Goal: Task Accomplishment & Management: Complete application form

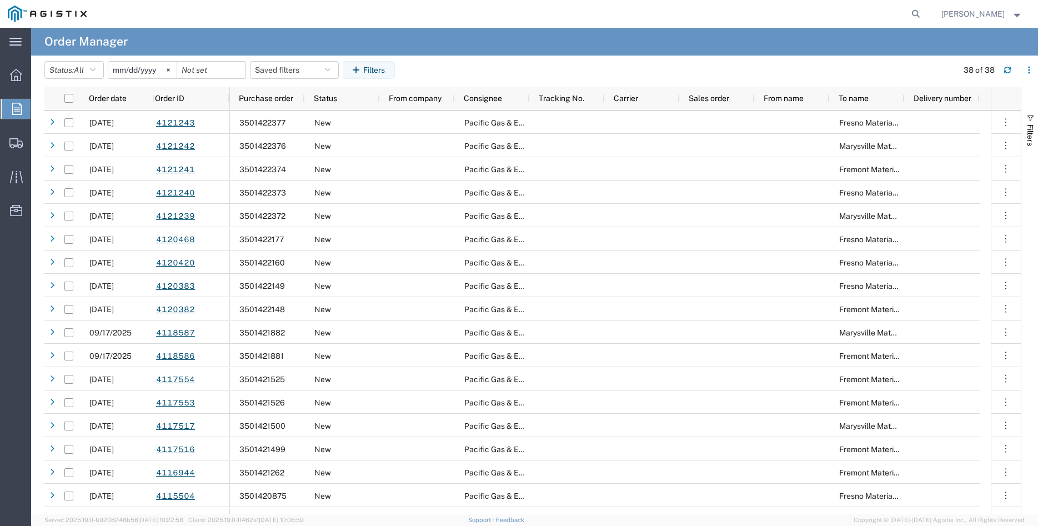
click at [17, 111] on icon at bounding box center [16, 109] width 9 height 12
click at [18, 112] on icon at bounding box center [16, 109] width 9 height 12
click at [177, 72] on svg-icon at bounding box center [168, 70] width 17 height 17
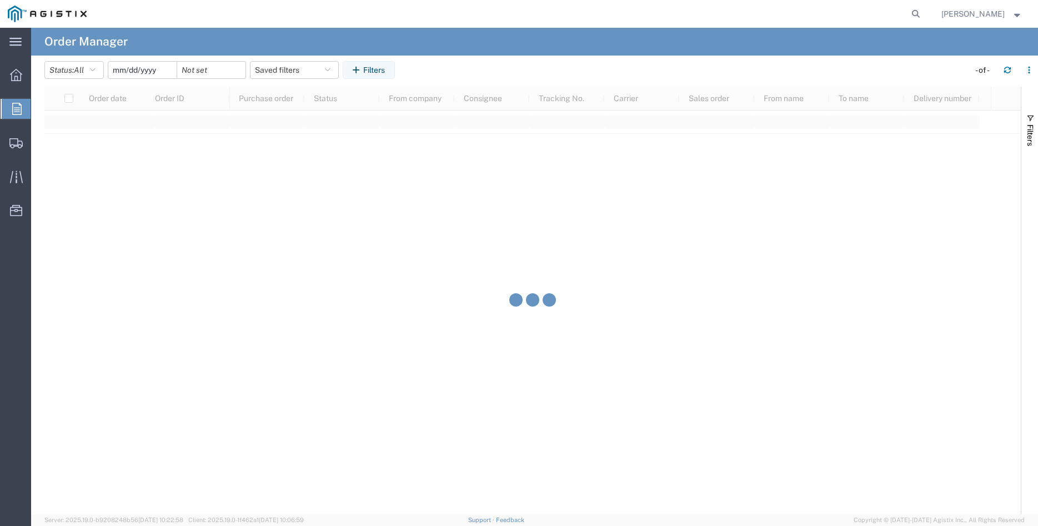
click at [145, 71] on input "date" at bounding box center [142, 70] width 68 height 17
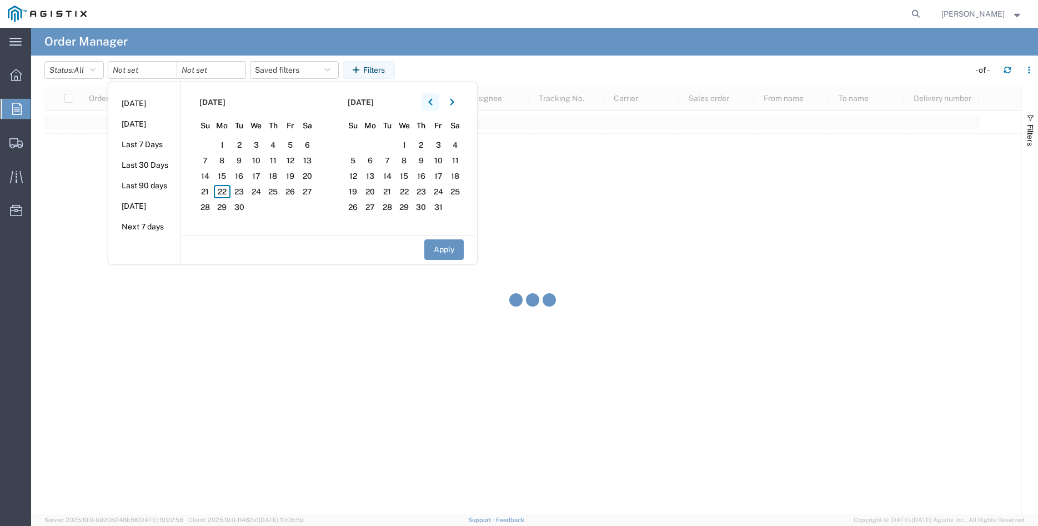
click at [432, 102] on icon "button" at bounding box center [430, 102] width 4 height 7
click at [224, 144] on span "2" at bounding box center [222, 144] width 17 height 13
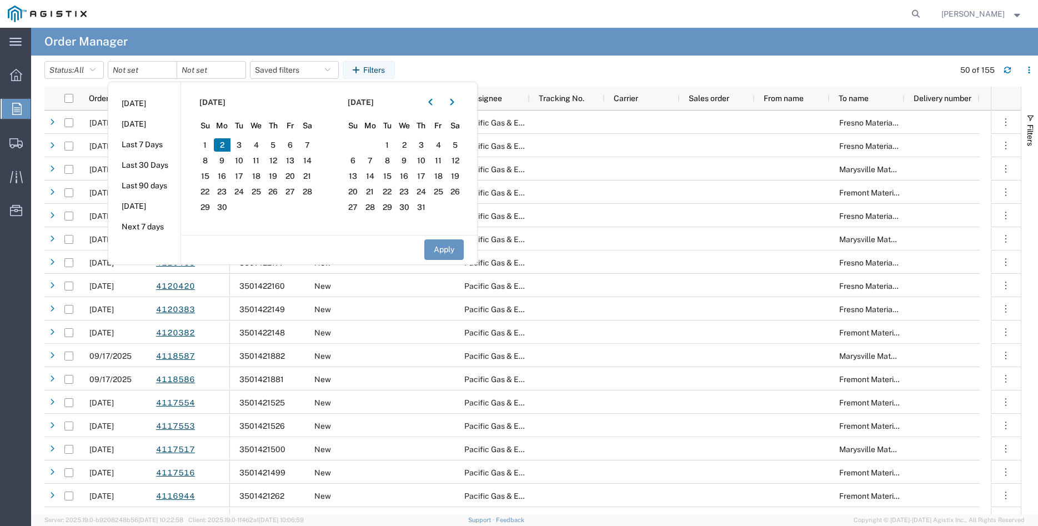
click at [444, 250] on button "Apply" at bounding box center [443, 249] width 39 height 21
type input "[DATE]"
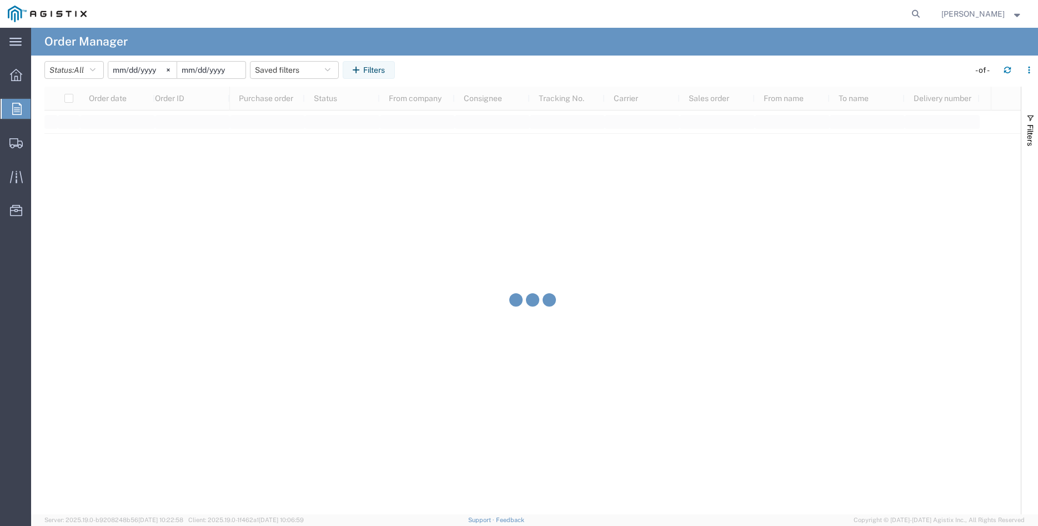
click at [222, 69] on input "date" at bounding box center [211, 70] width 68 height 17
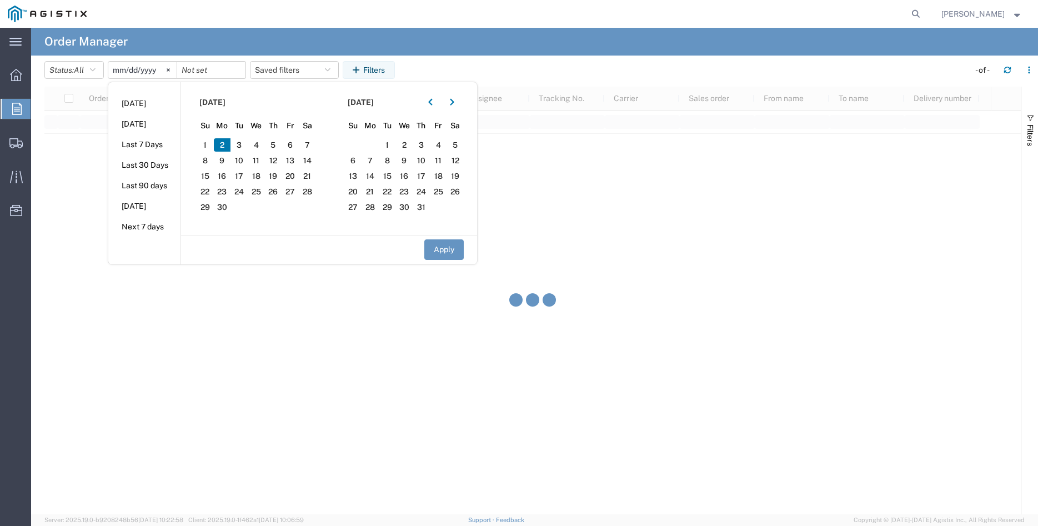
click at [228, 146] on span "2" at bounding box center [222, 144] width 17 height 13
click at [435, 251] on button "Apply" at bounding box center [443, 249] width 39 height 21
type input "[DATE]"
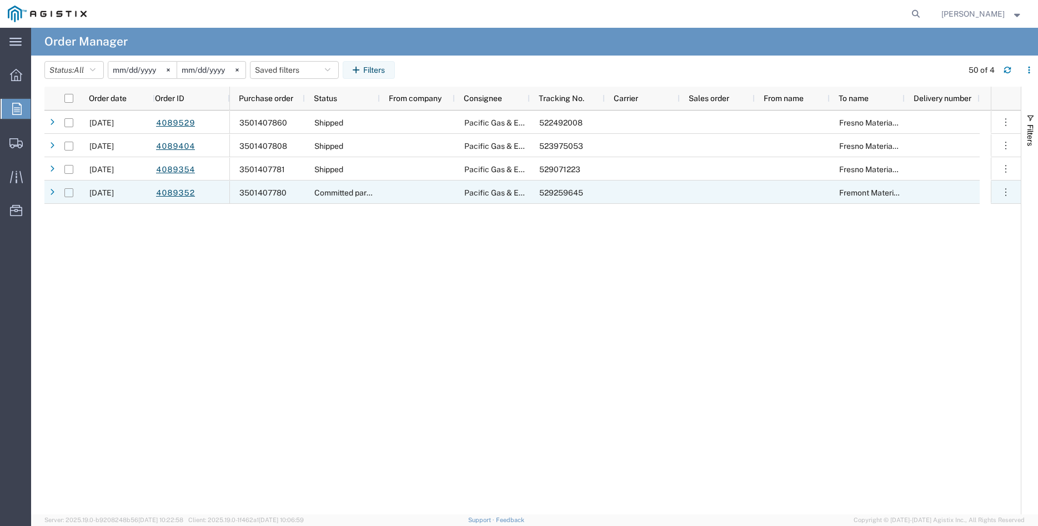
click at [72, 190] on input "Press Space to toggle row selection (unchecked)" at bounding box center [68, 192] width 9 height 9
checkbox input "true"
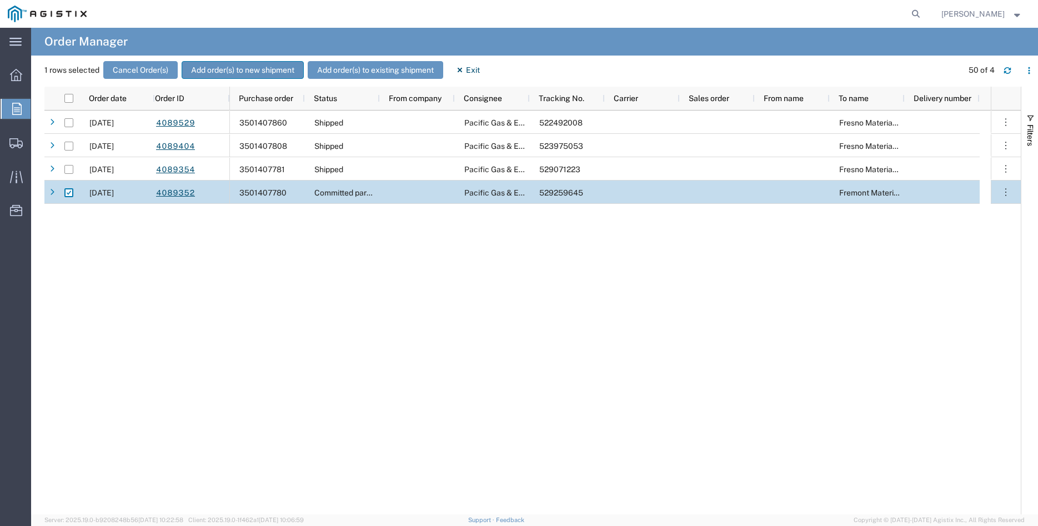
click at [233, 72] on button "Add order(s) to new shipment" at bounding box center [243, 70] width 122 height 18
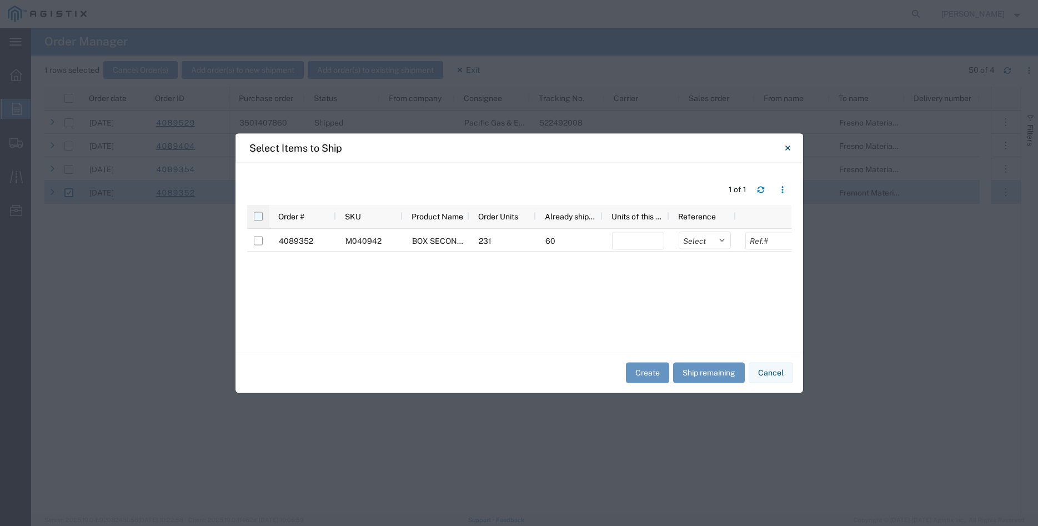
click at [259, 216] on input "checkbox" at bounding box center [258, 216] width 9 height 9
checkbox input "true"
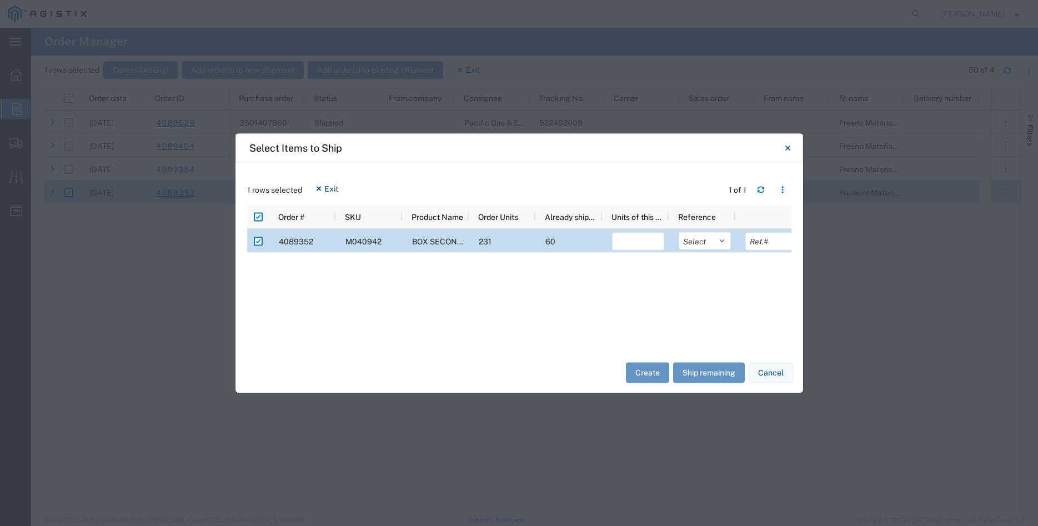
click at [625, 250] on div at bounding box center [635, 240] width 67 height 23
click at [628, 246] on input "number" at bounding box center [638, 241] width 52 height 18
type input "60"
click at [678, 231] on select "Select Purchase Order Delivery Number" at bounding box center [704, 240] width 52 height 18
select select "PURCHORD"
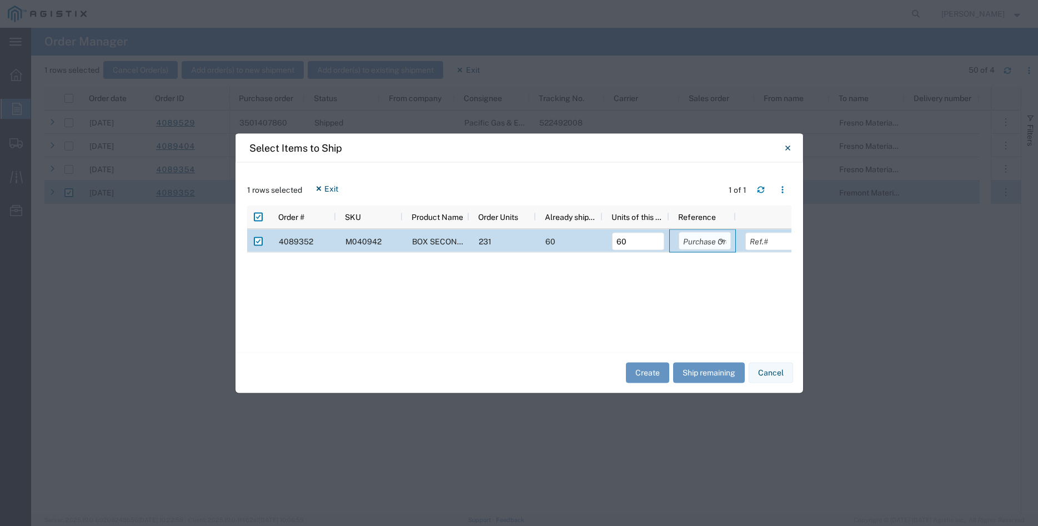
click option "Purchase Order" at bounding box center [0, 0] width 0 height 0
click at [759, 241] on input "text" at bounding box center [771, 241] width 52 height 18
type input "30922.80"
click at [578, 315] on div "4089352 M040942 BOX SECONDARY ASSEMBLY 24"X36"X26" BOX 231 60 60 Select Purchas…" at bounding box center [519, 285] width 544 height 112
click at [647, 371] on button "Create" at bounding box center [647, 372] width 43 height 21
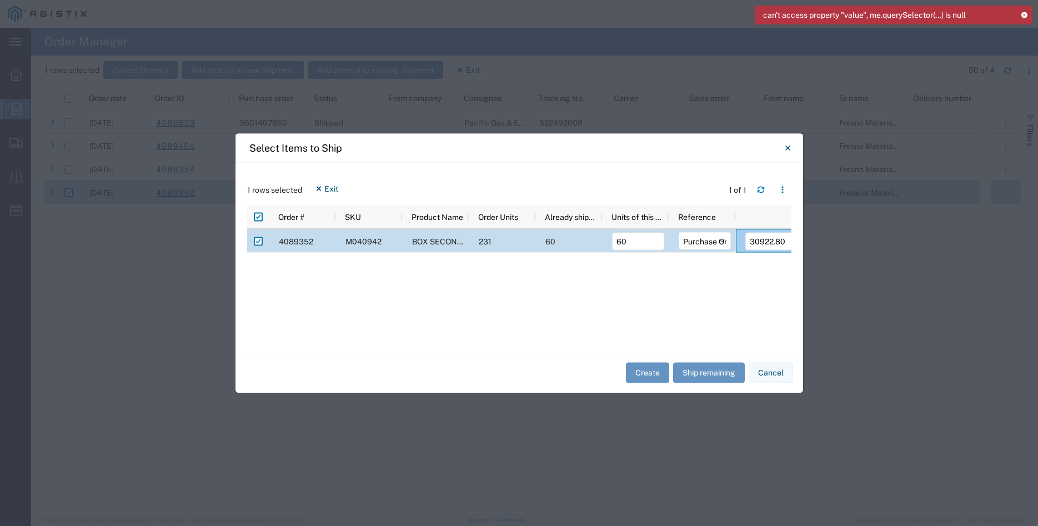
click at [1023, 12] on icon at bounding box center [1024, 15] width 8 height 6
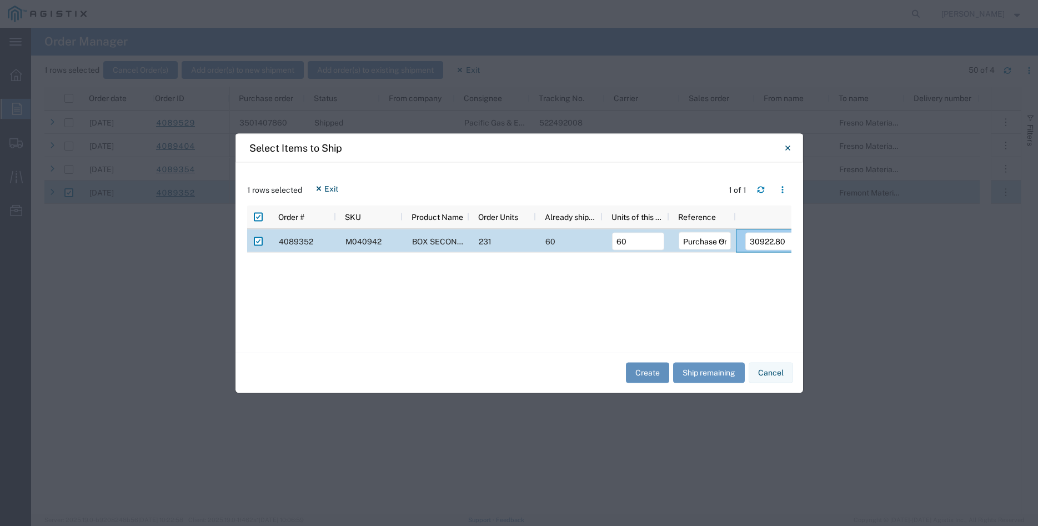
click at [644, 377] on button "Create" at bounding box center [647, 372] width 43 height 21
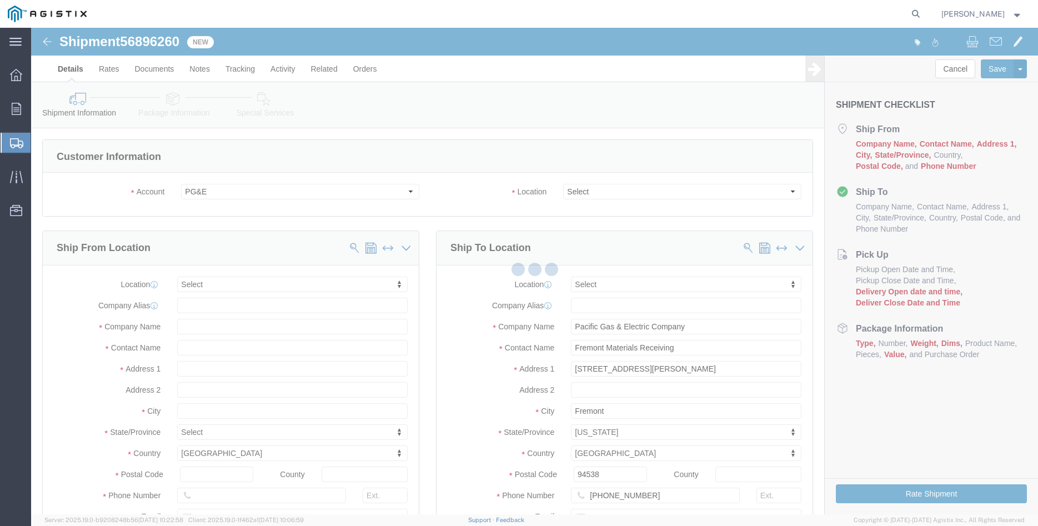
select select
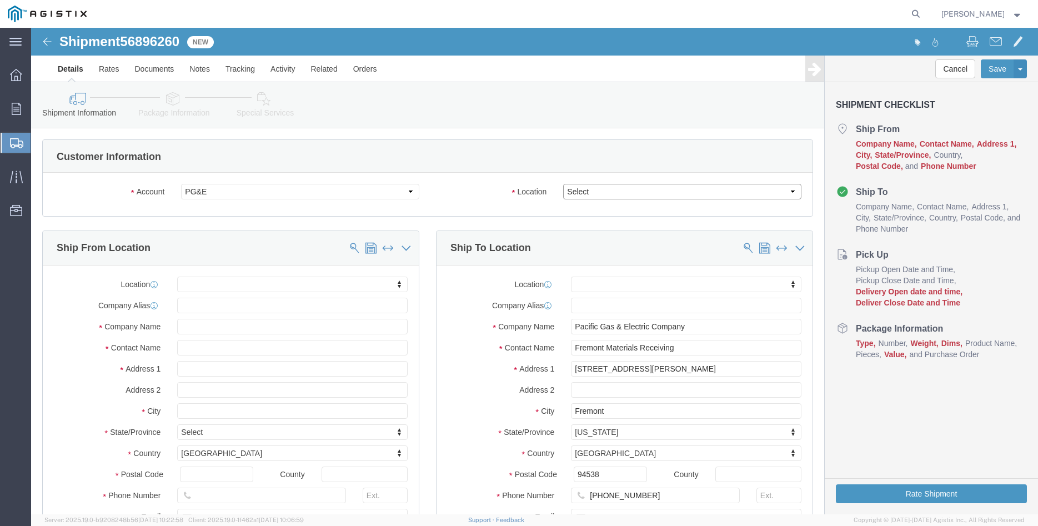
click select "Select All Others [GEOGRAPHIC_DATA] [GEOGRAPHIC_DATA] [GEOGRAPHIC_DATA] [GEOGRA…"
select select "19740"
click option "Fremont [GEOGRAPHIC_DATA]"
click body "Shipment 56896260 New Details Rates Documents Notes Tracking Activity Related O…"
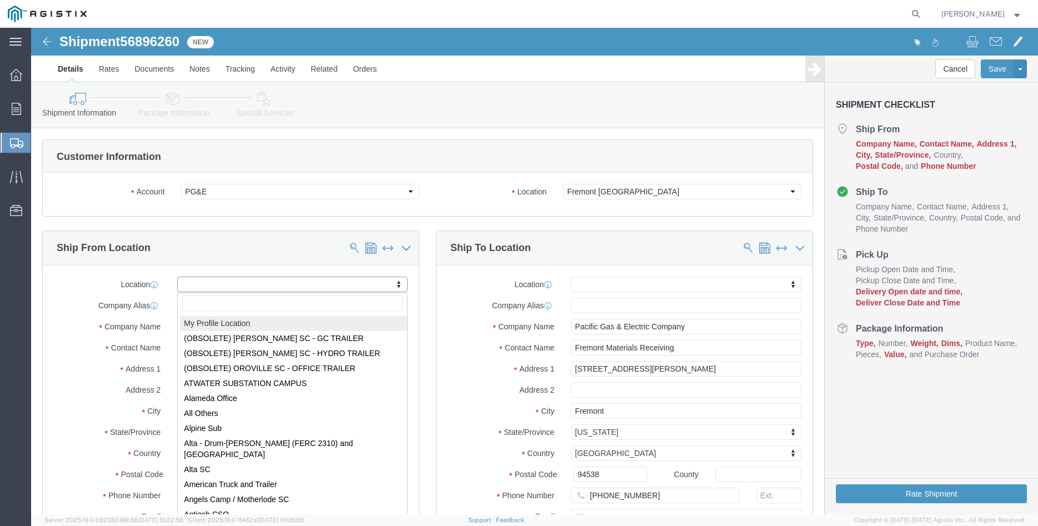
select select "MYPROFILE"
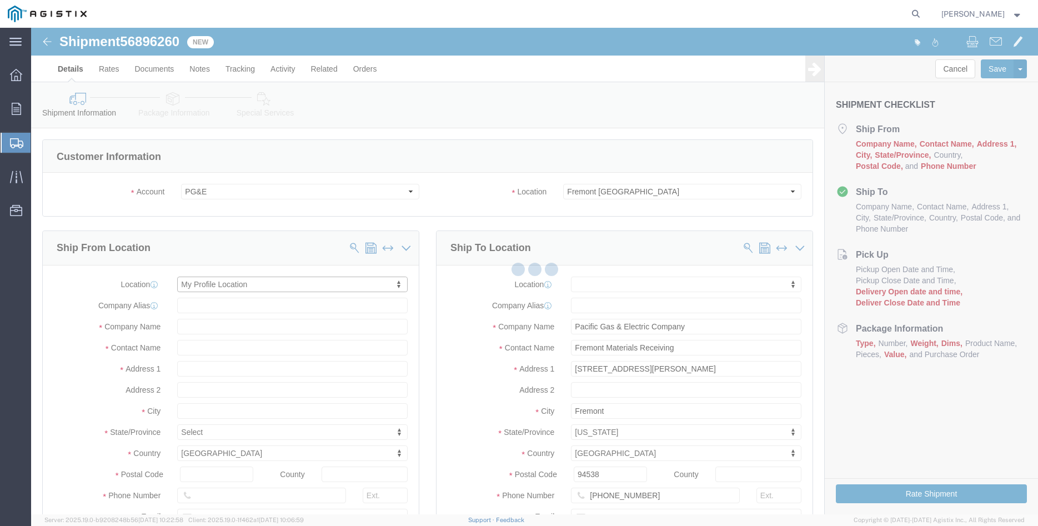
type input "305 [PERSON_NAME] DANCER DR"
type input "95377"
type input "[PHONE_NUMBER]"
type input "[PERSON_NAME][EMAIL_ADDRESS][DOMAIN_NAME]"
checkbox input "true"
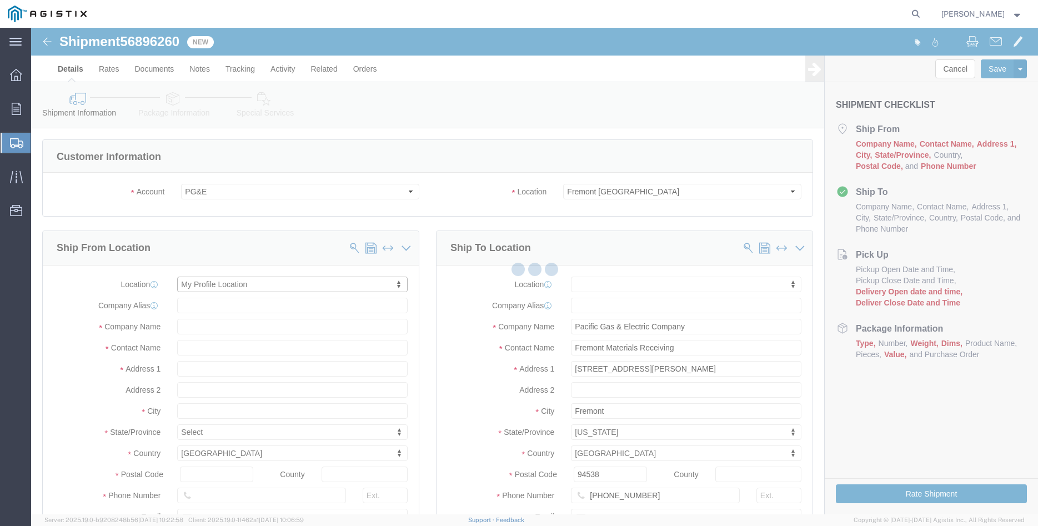
type input "[PERSON_NAME] Iron Works Inc"
type input "[PERSON_NAME]"
select select "CA"
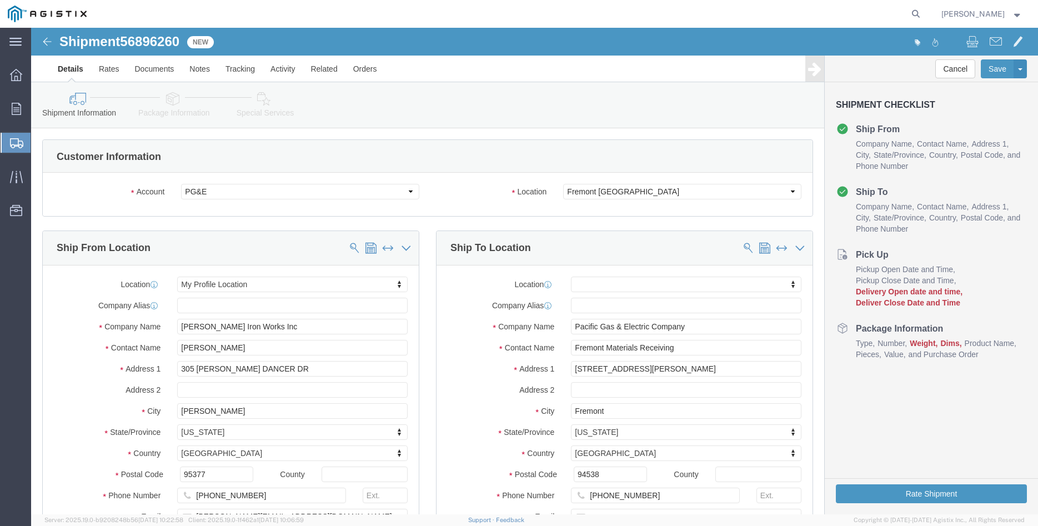
click div "Ship From Location Location My Profile Location My Profile Location (OBSOLETE) …"
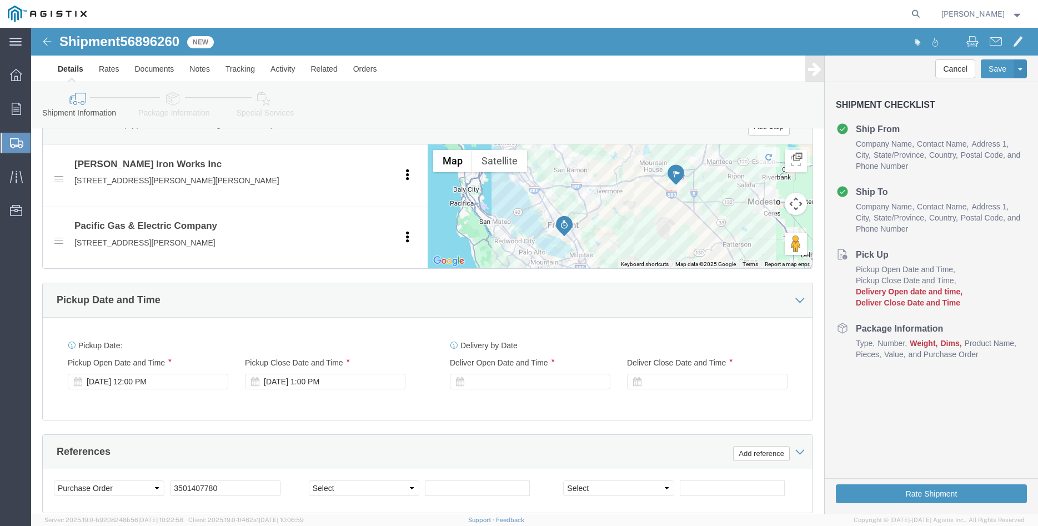
scroll to position [510, 0]
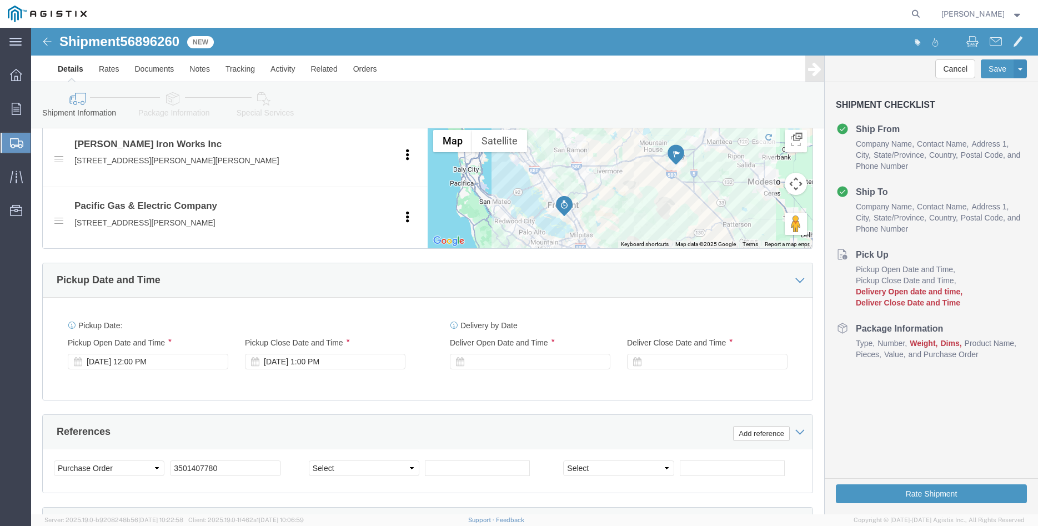
click div "Please fix the following errors Customer Information Account Select [PERSON_NAM…"
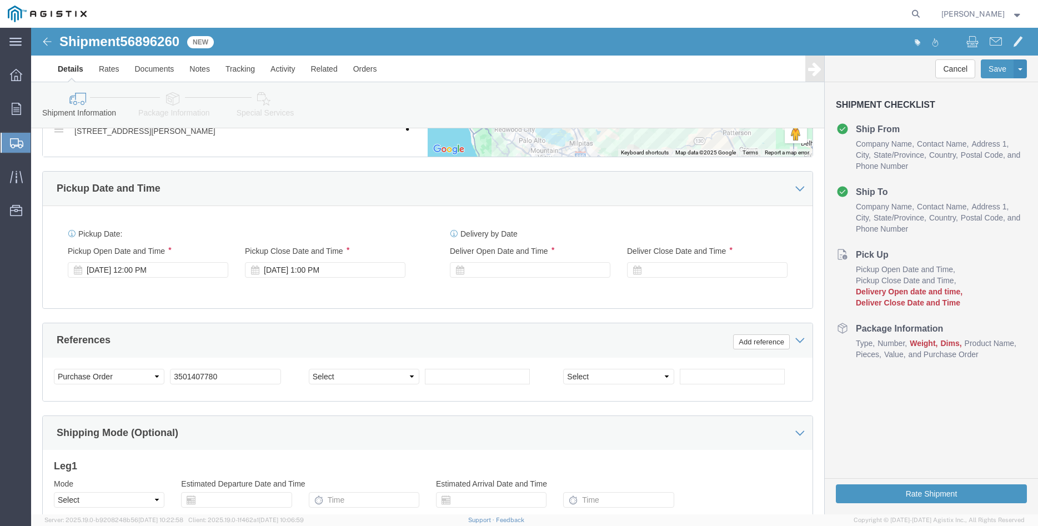
scroll to position [623, 0]
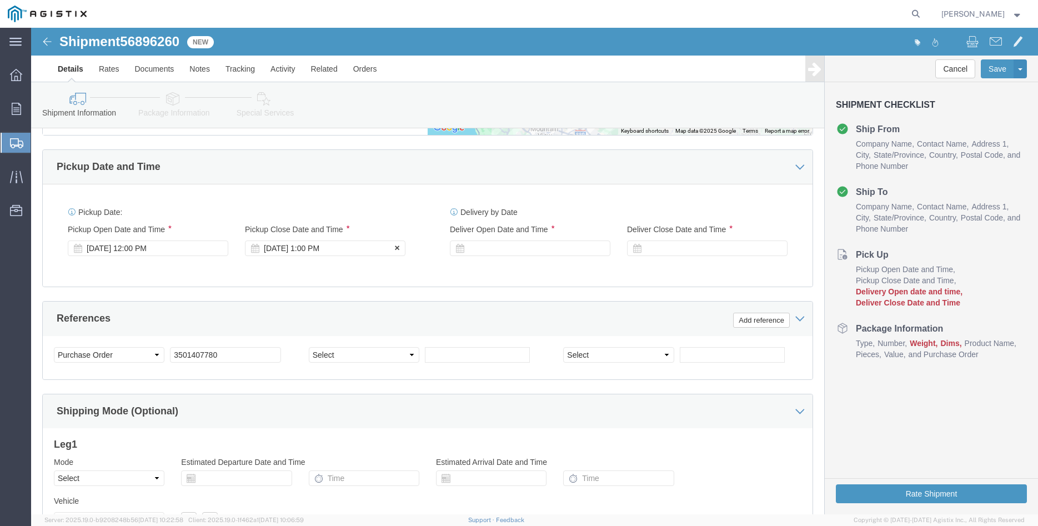
click div "[DATE] 1:00 PM"
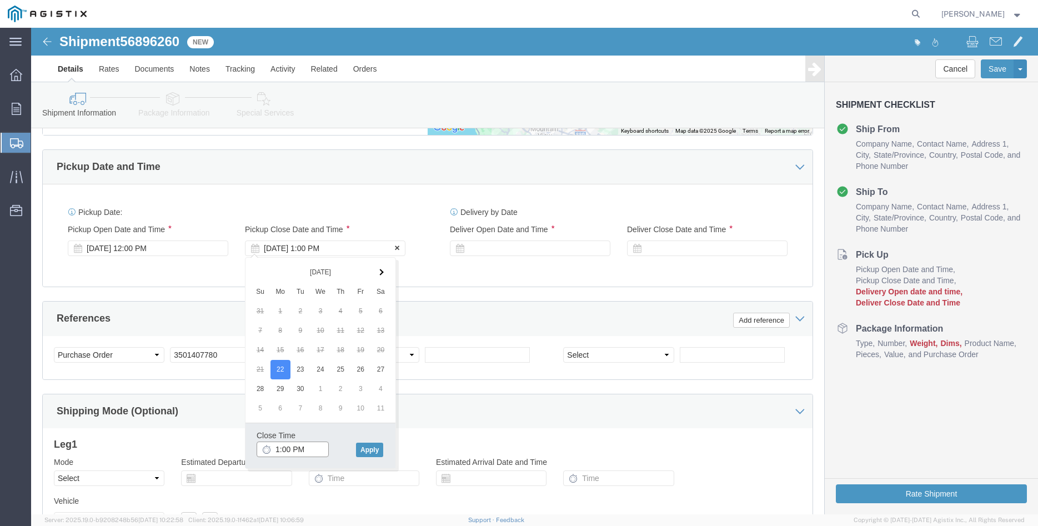
type input "2:00 PM"
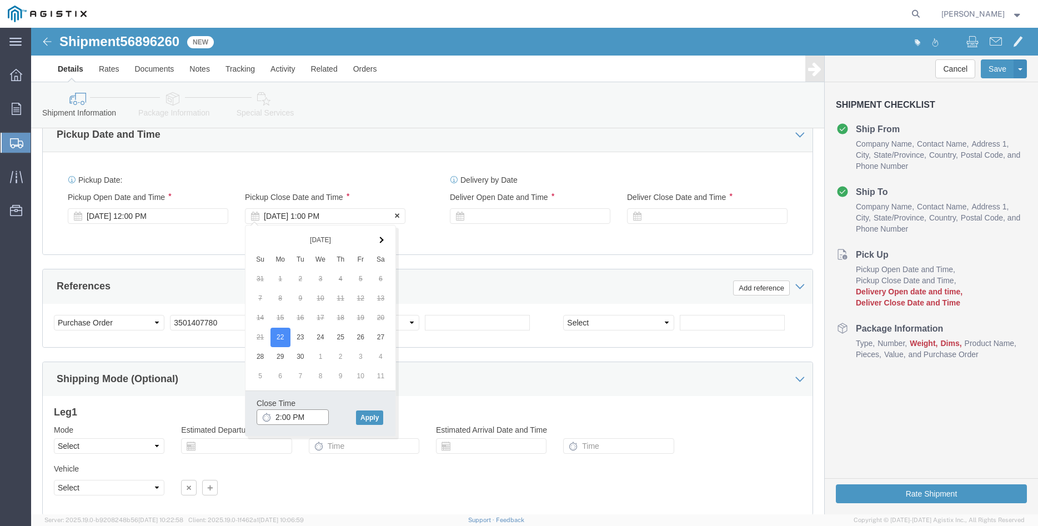
scroll to position [679, 0]
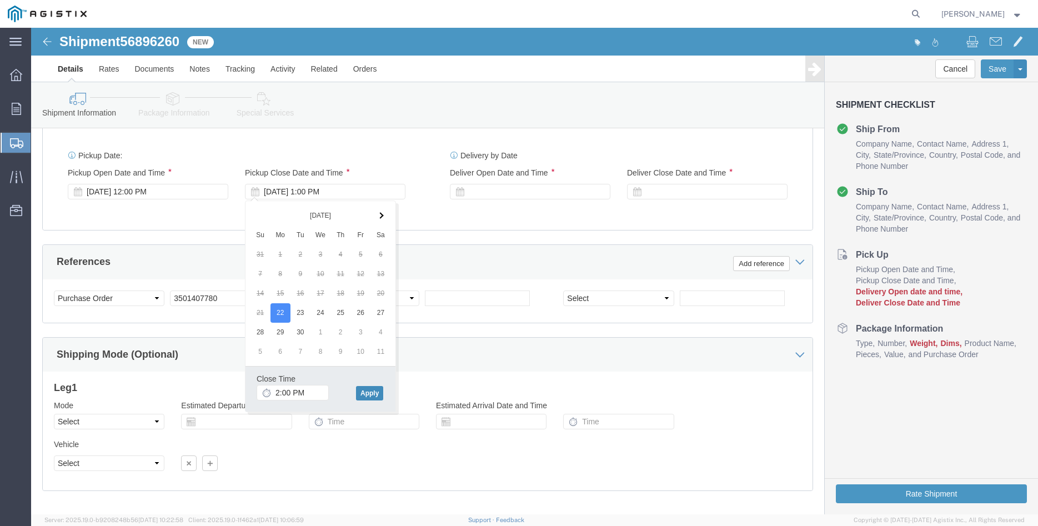
click button "Apply"
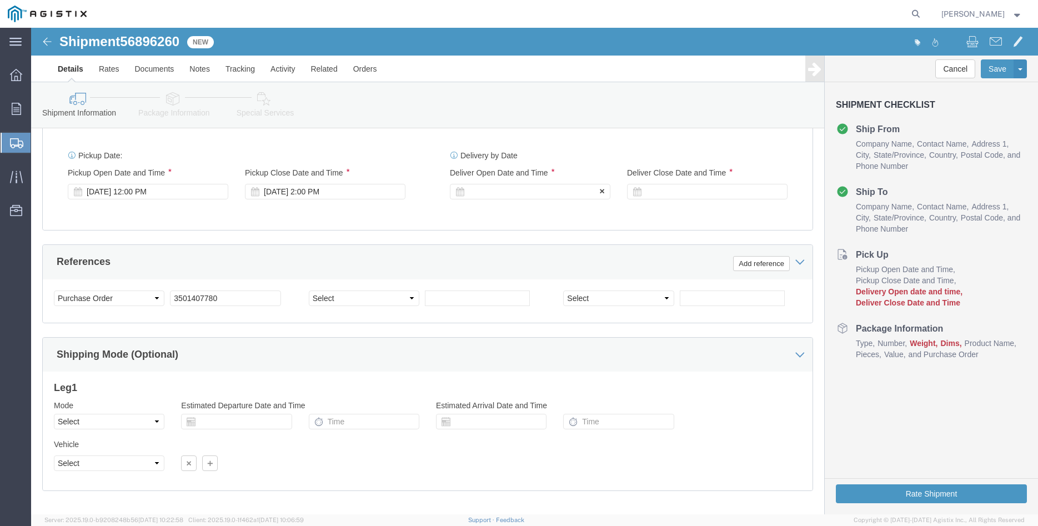
click div
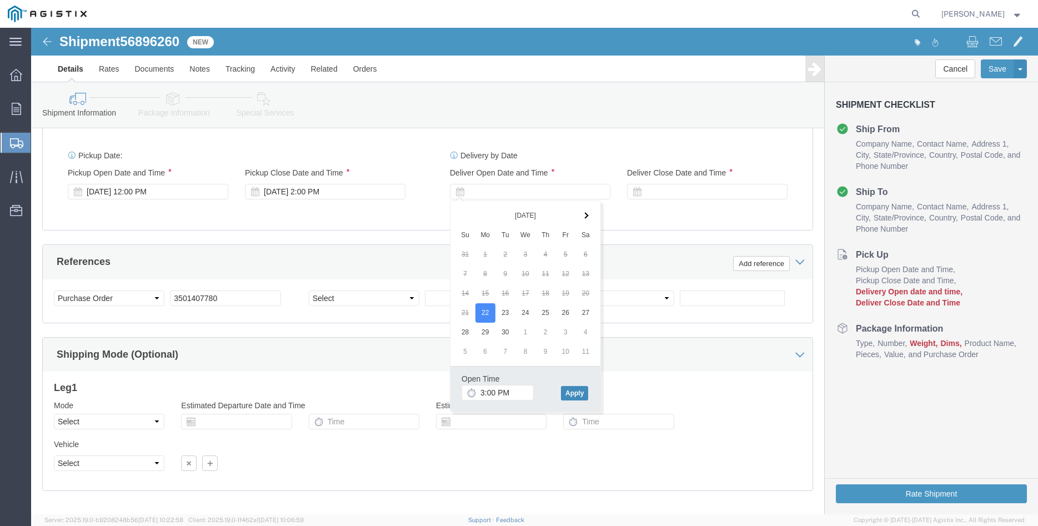
click button "Apply"
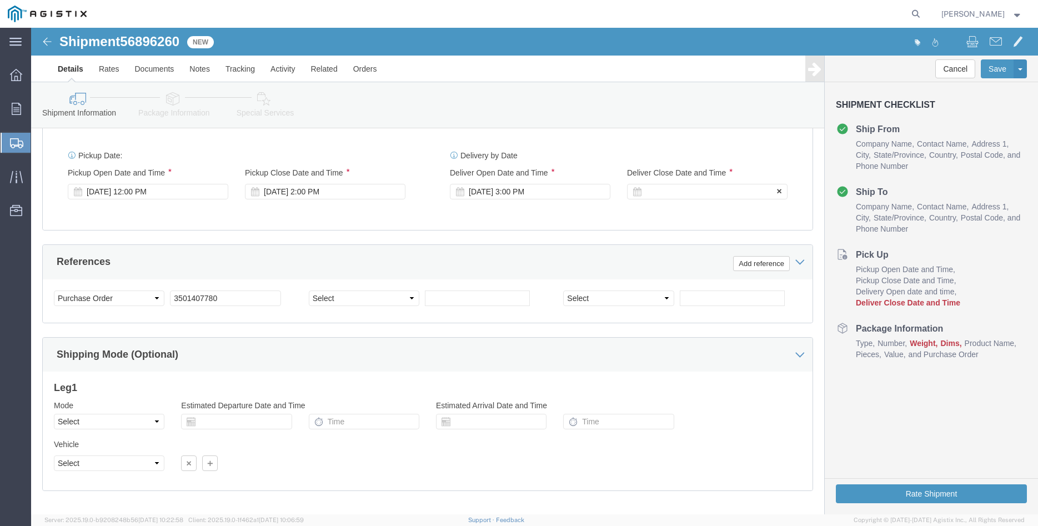
click div
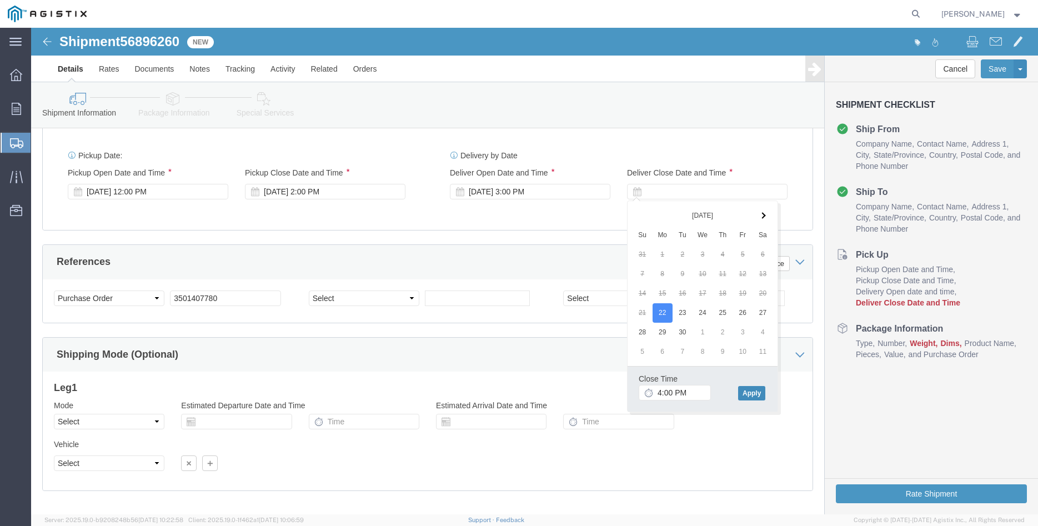
click button "Apply"
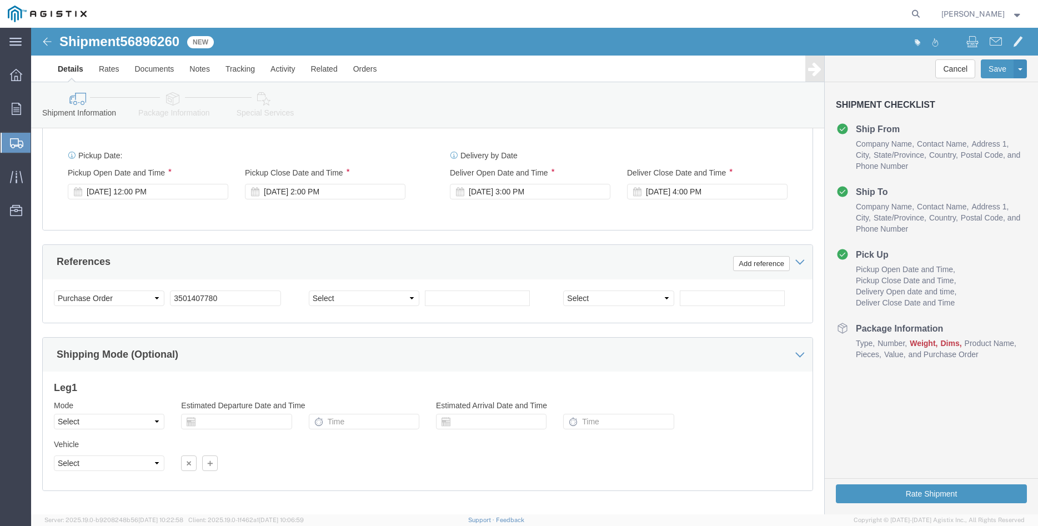
scroll to position [733, 0]
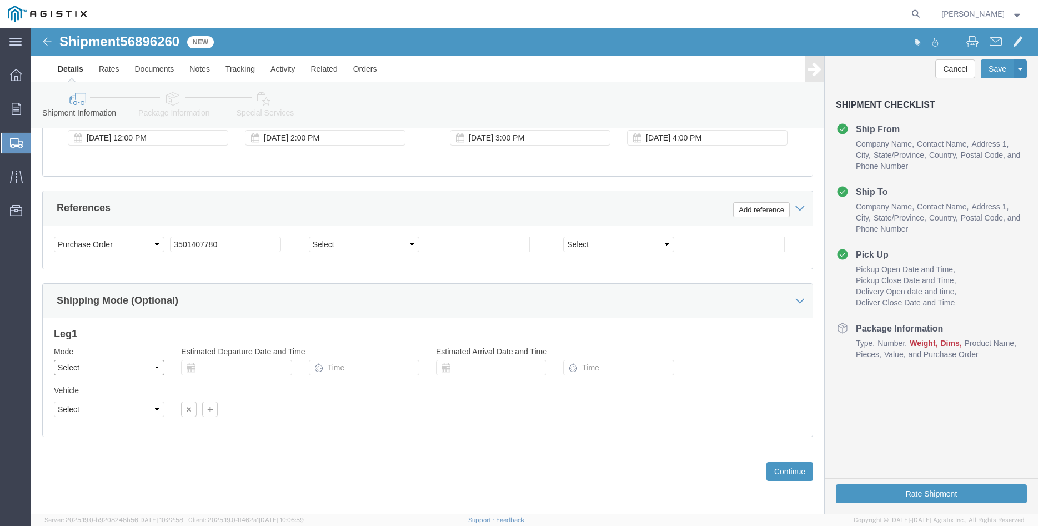
click select "Select Air Less than Truckload Multi-Leg Ocean Freight Rail Small Parcel Truckl…"
select select "TL"
click option "Truckload"
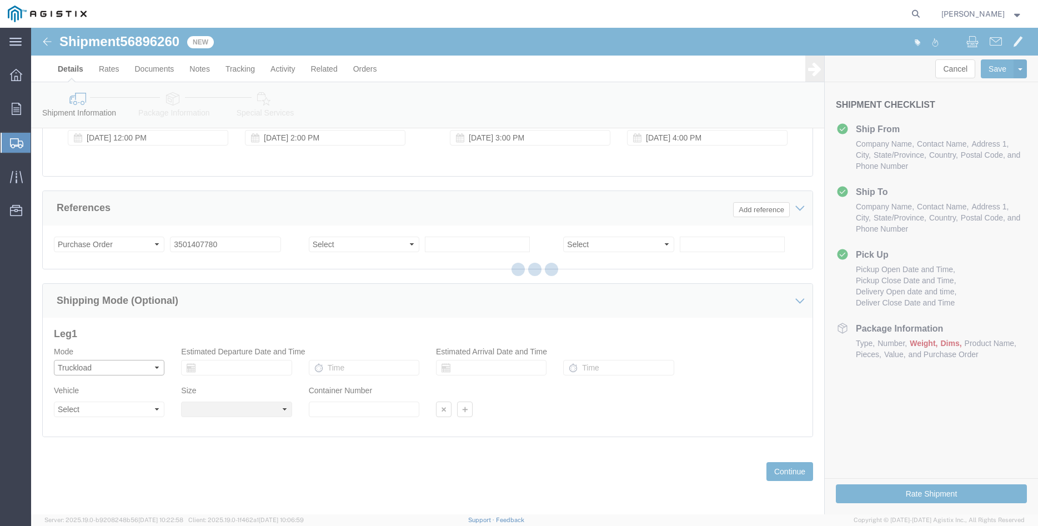
select select
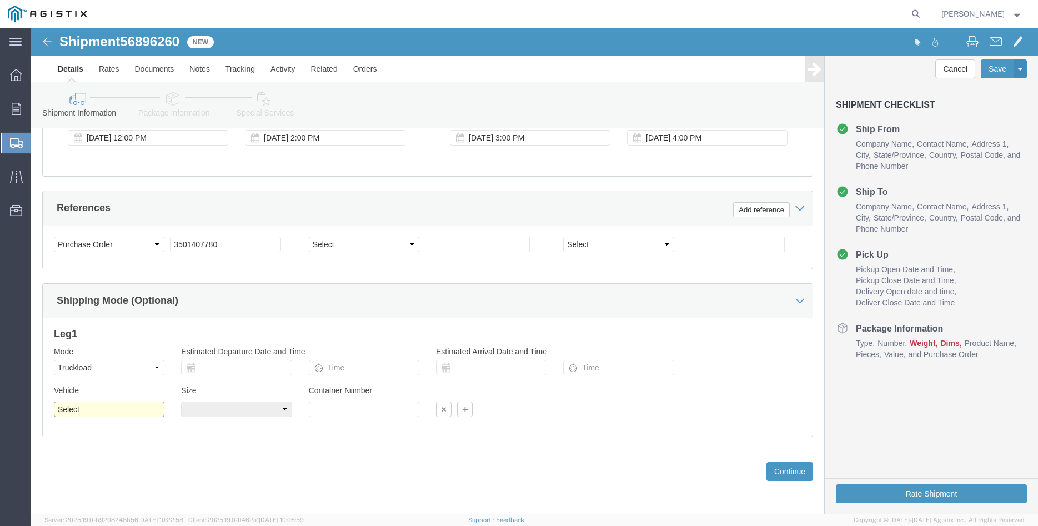
click select "Select 1-Ton (PSS) 10 Wheel 10 Yard Dump Truck 20 Yard Dump Truck Bobtail Botto…"
select select "FLBD"
click option "Flat Bed"
click select "Select 1-Ton (PSS) 10 Wheel 10 Yard Dump Truck 20 Yard Dump Truck Bobtail Botto…"
click option "Flat Bed"
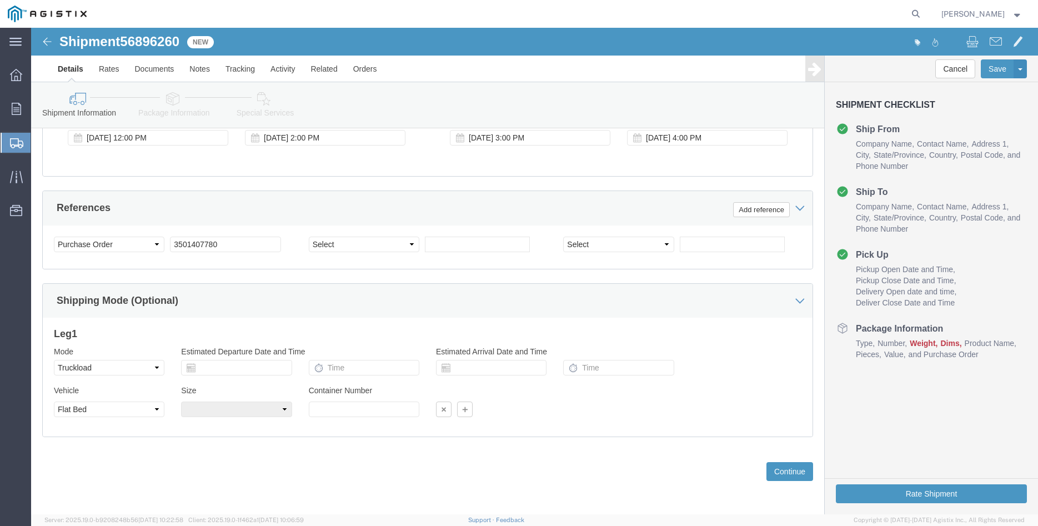
click div "Previous Continue"
click select "Select Air Less than Truckload Multi-Leg Ocean Freight Rail Small Parcel Truckl…"
click option "Truckload"
click div "Previous Continue"
click input "text"
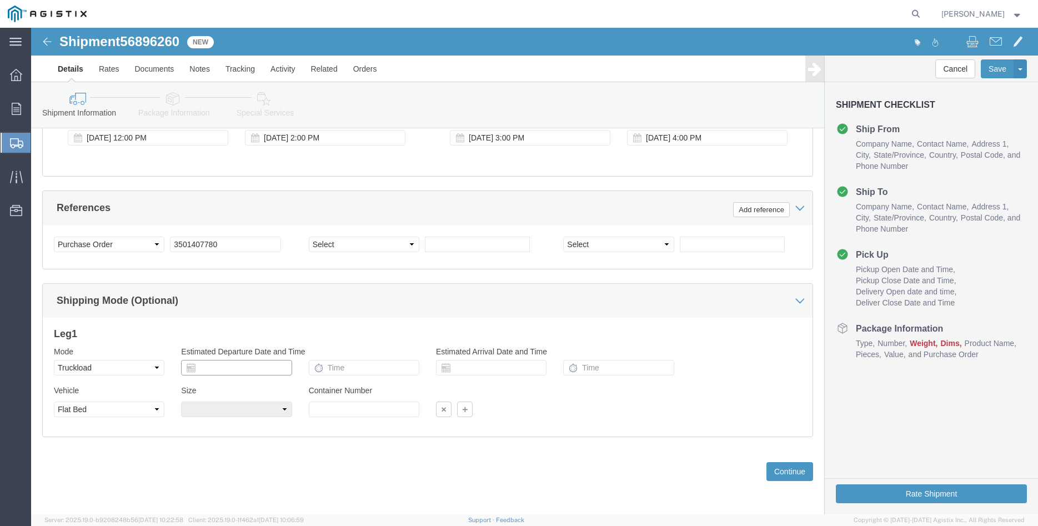
click input "text"
click div "Size"
click select "Select 1-Ton (PSS) 10 Wheel 10 Yard Dump Truck 20 Yard Dump Truck Bobtail Botto…"
click option "Flat Bed"
click div "Previous Continue"
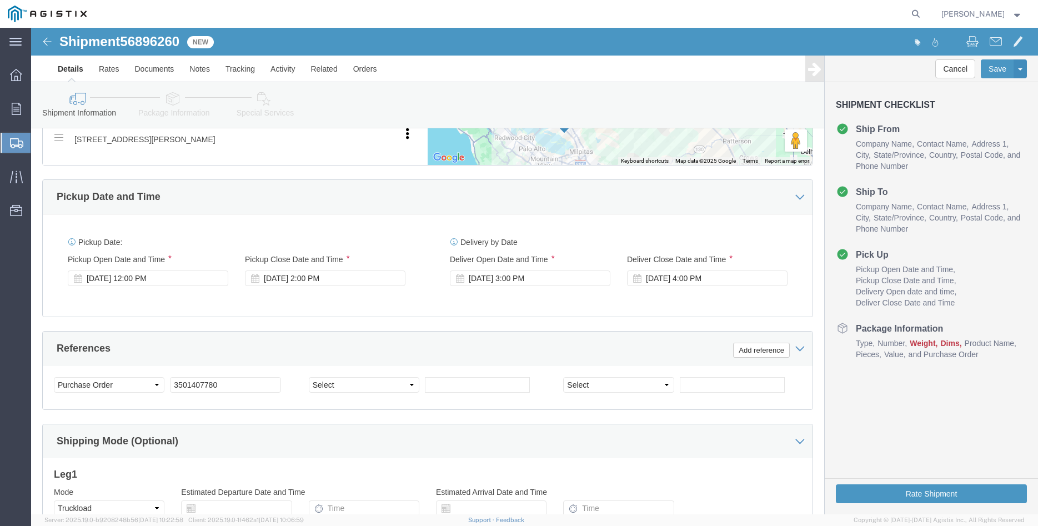
scroll to position [620, 0]
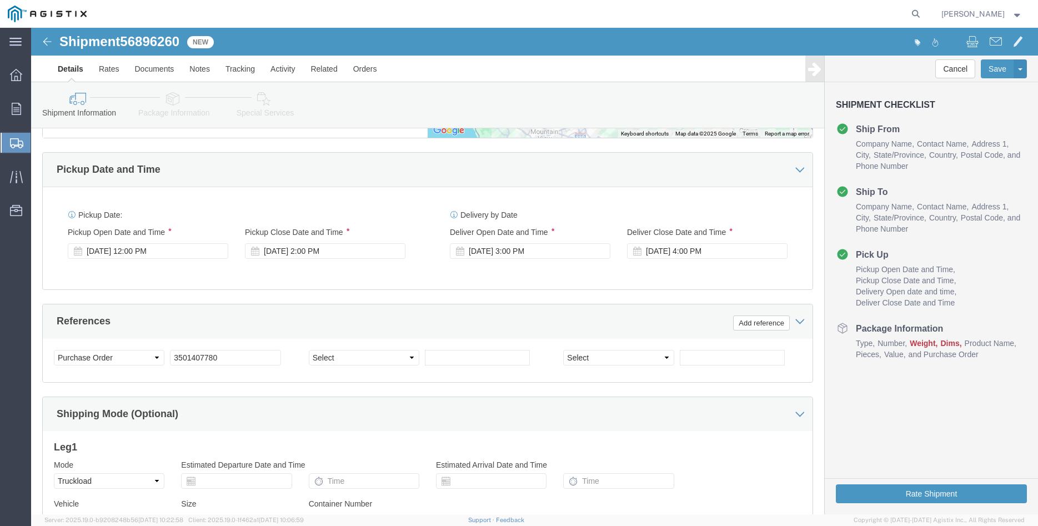
click div "Please fix the following errors Customer Information Account Select [PERSON_NAM…"
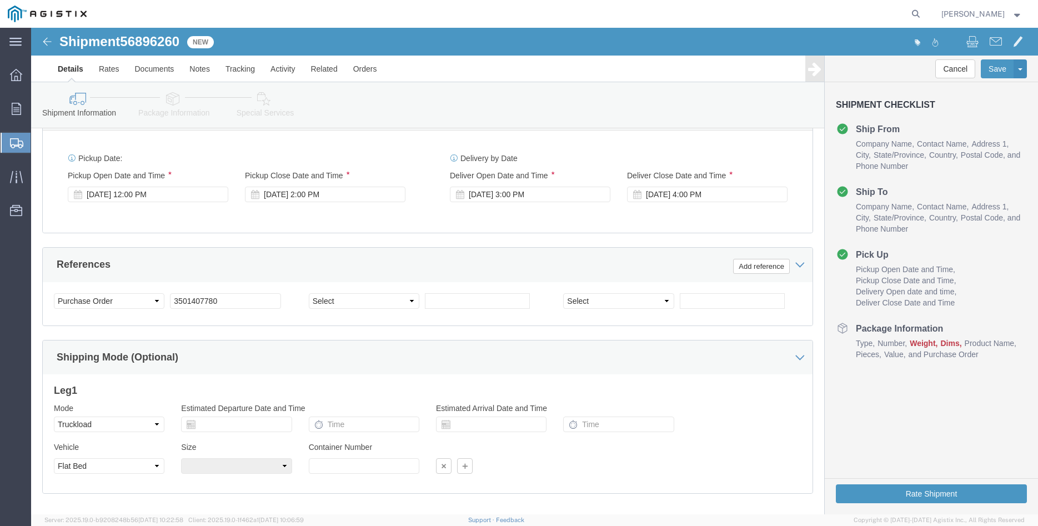
scroll to position [733, 0]
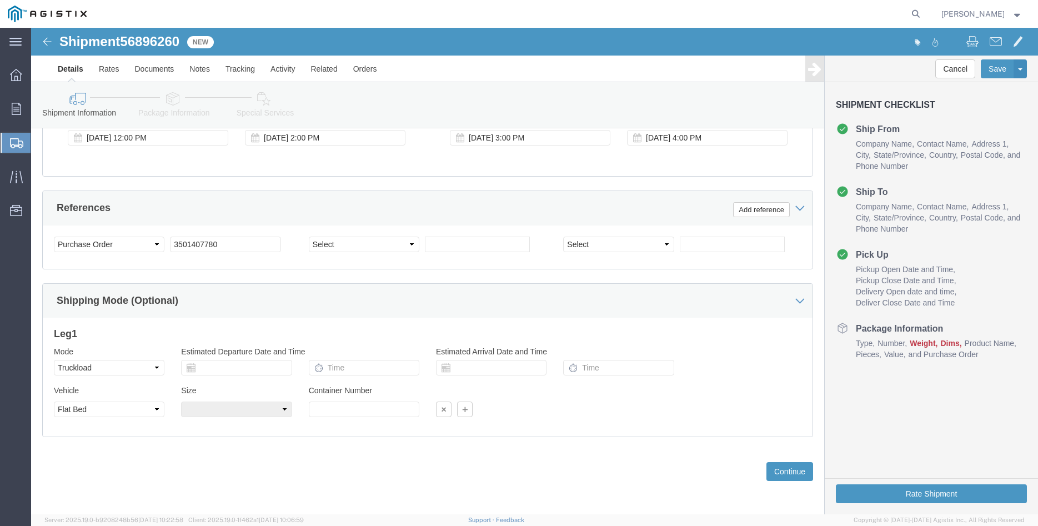
click div "Previous Continue"
click input "text"
click div "Previous Continue"
click div "Please fix the following errors Customer Information Account Select [PERSON_NAM…"
click select "Select Air Less than Truckload Multi-Leg Ocean Freight Rail Small Parcel Truckl…"
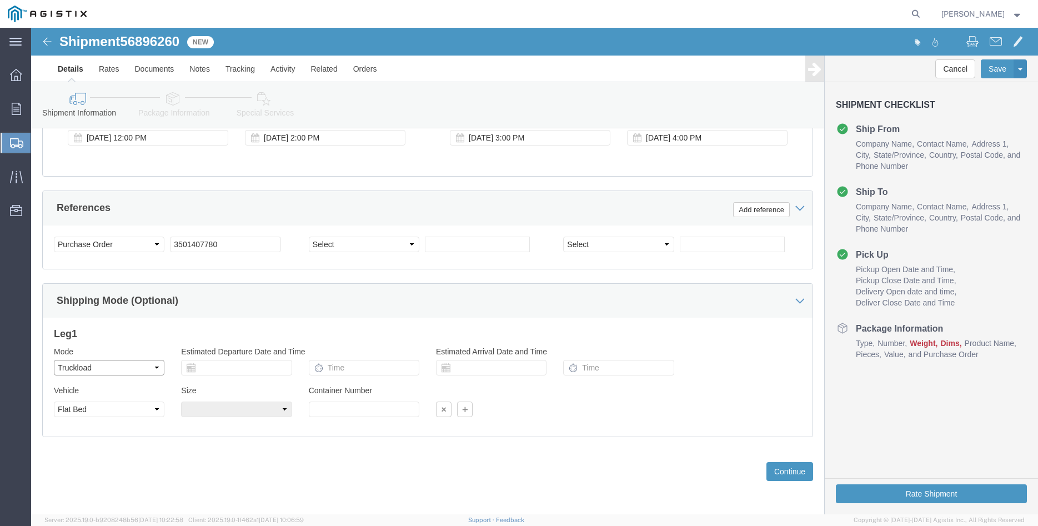
click option "Truckload"
click div "Previous Continue"
click button "Continue"
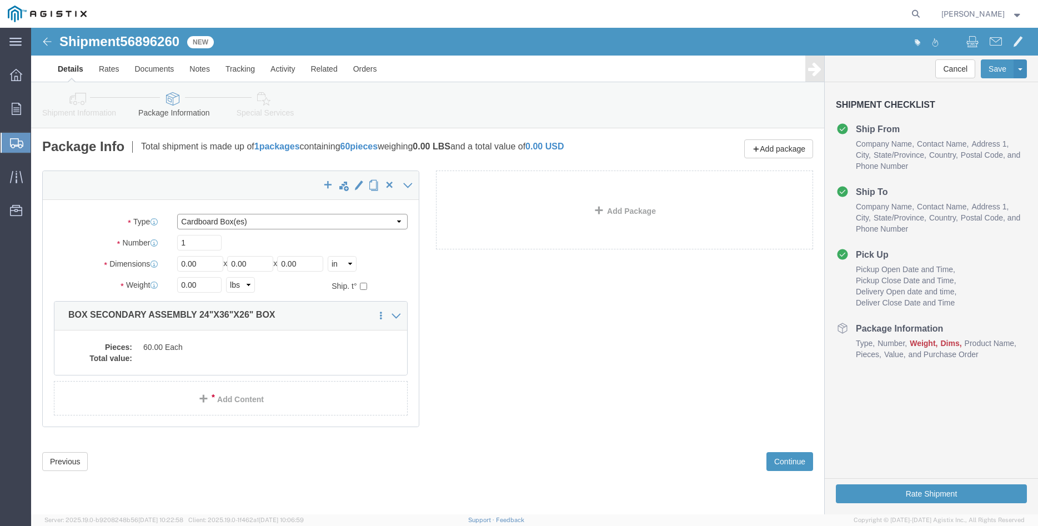
click select "Select Bulk Bundle(s) Cardboard Box(es) Carton(s) Crate(s) Drum(s) (Fiberboard)…"
select select "PONS"
click option "Pallet(s) Oversized (Not Stackable)"
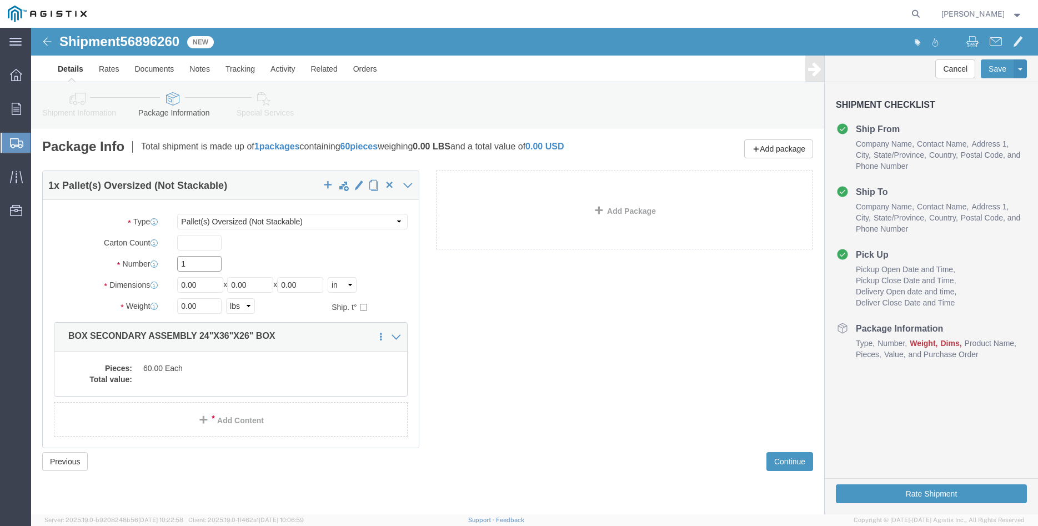
click input "1"
type input "30"
type input "35"
type input "45"
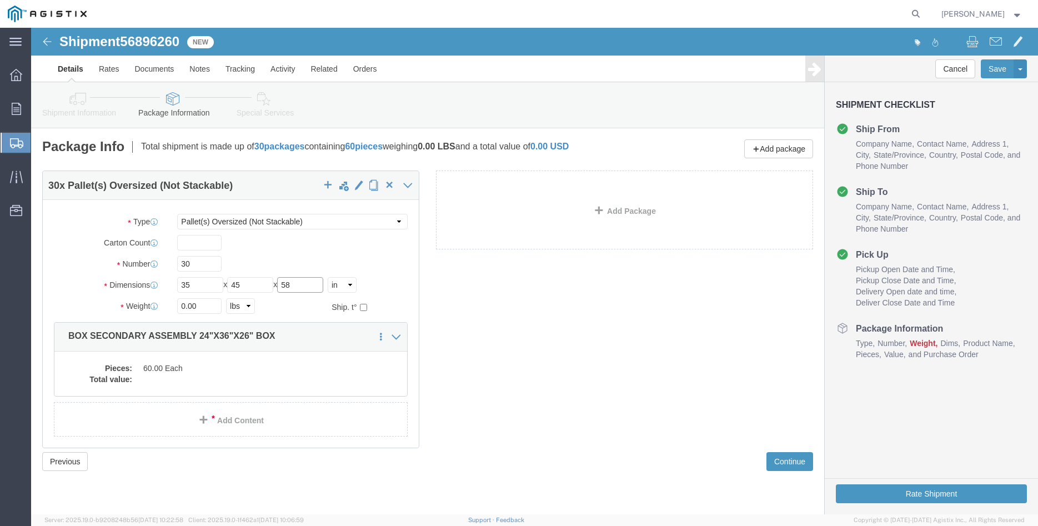
type input "58"
type input "19500"
click div "30 x Pallet(s) Oversized (Not Stackable) Package Type Select Bulk Bundle(s) Car…"
click dd "60.00 Each"
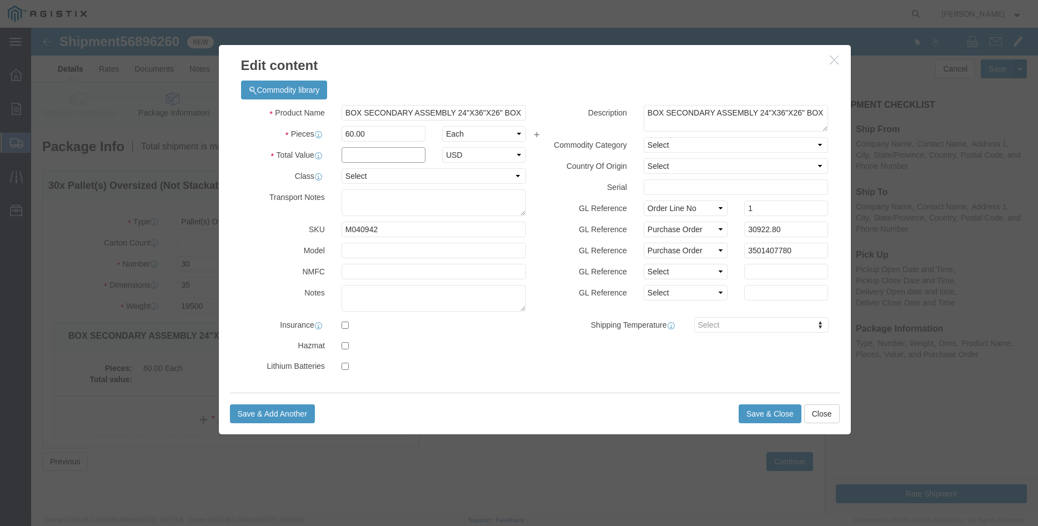
click input "text"
type input "30922.80"
click select "Select 50 55 60 65 70 85 92.5 100 125 175 250 300 400"
select select "100"
click option "100"
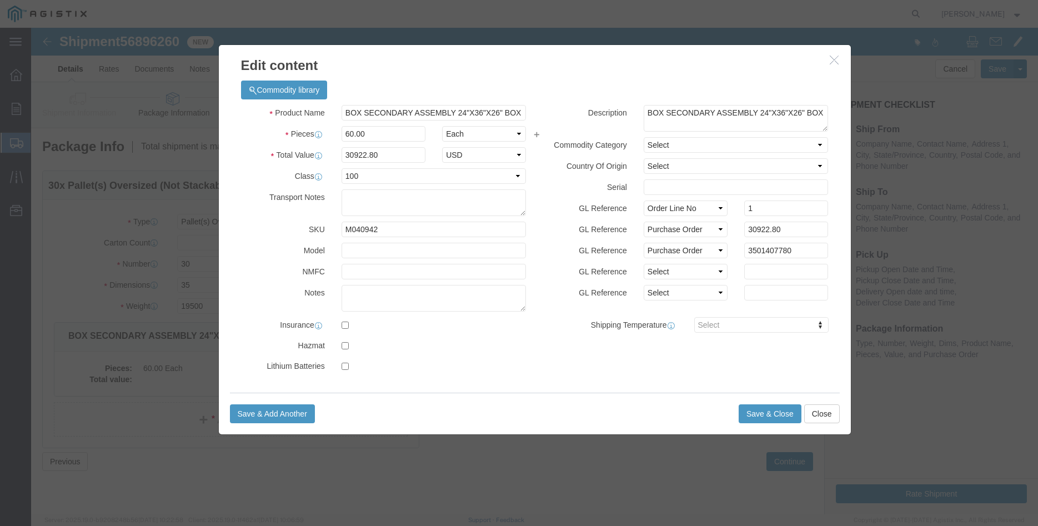
click div "Description BOX SECONDARY ASSEMBLY 24"X36"X26" BOX Commodity Category Select Co…"
click button "Save & Close"
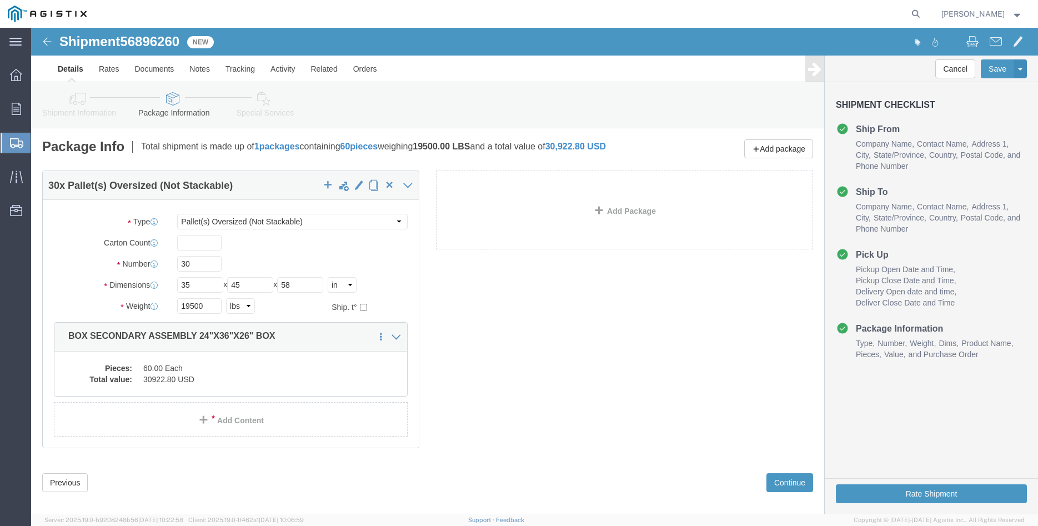
scroll to position [19, 0]
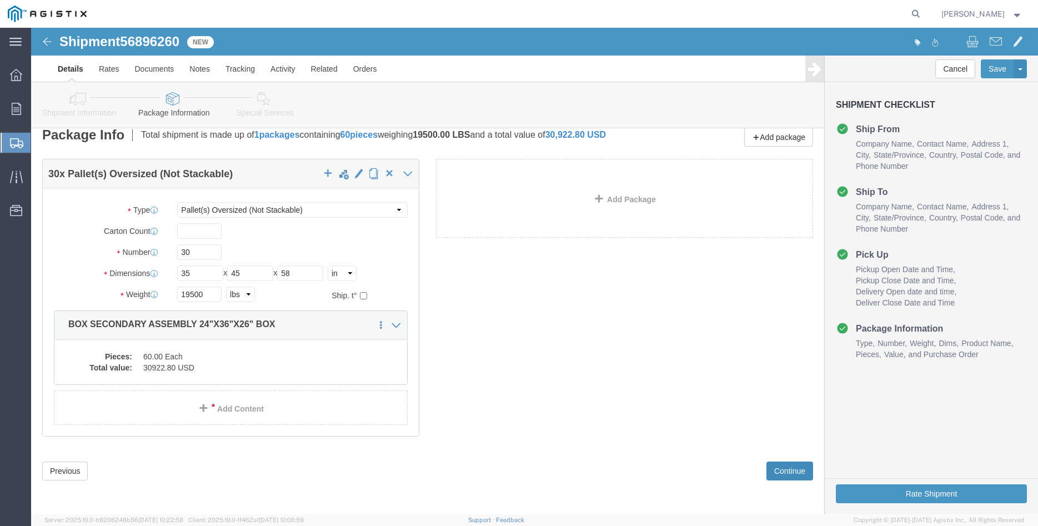
click button "Continue"
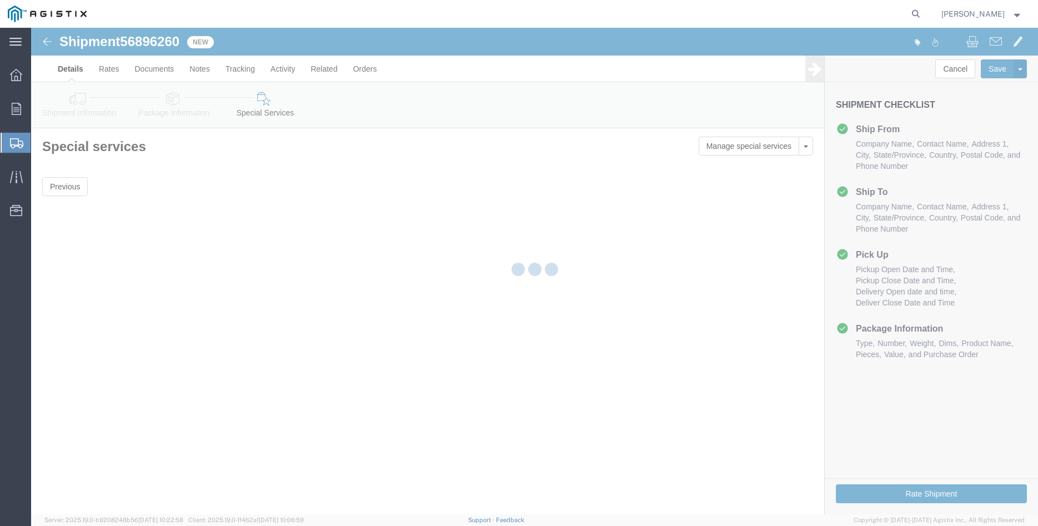
scroll to position [0, 0]
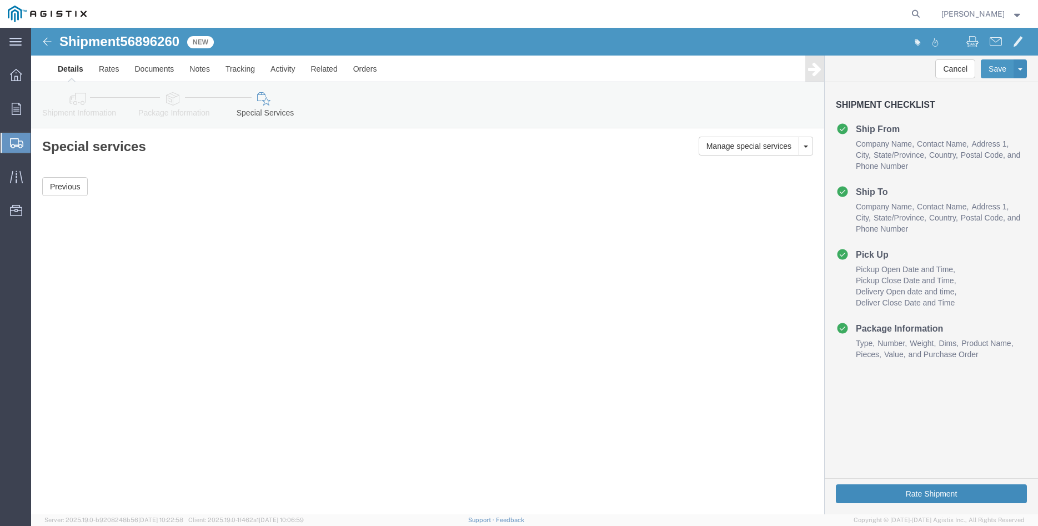
click button "Rate Shipment"
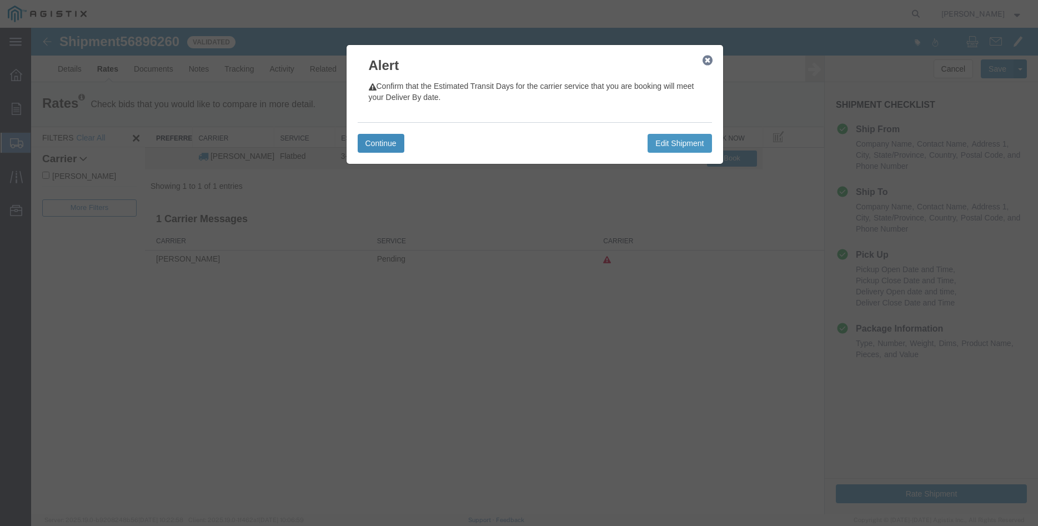
click at [395, 144] on button "Continue" at bounding box center [380, 143] width 47 height 19
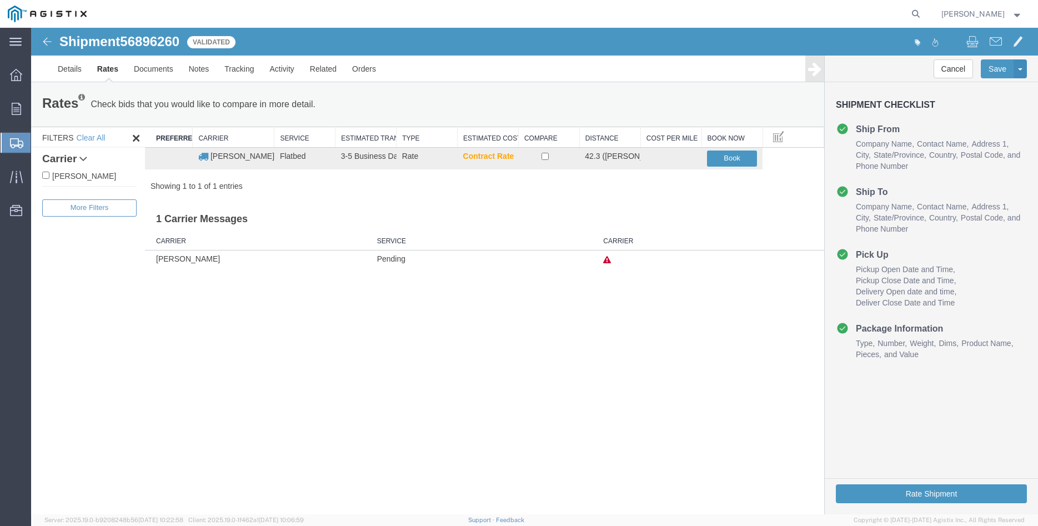
click at [85, 174] on label "[PERSON_NAME]" at bounding box center [89, 175] width 94 height 12
click at [49, 174] on input "[PERSON_NAME]" at bounding box center [45, 175] width 7 height 7
checkbox input "true"
click at [548, 157] on input "checkbox" at bounding box center [544, 156] width 7 height 7
checkbox input "true"
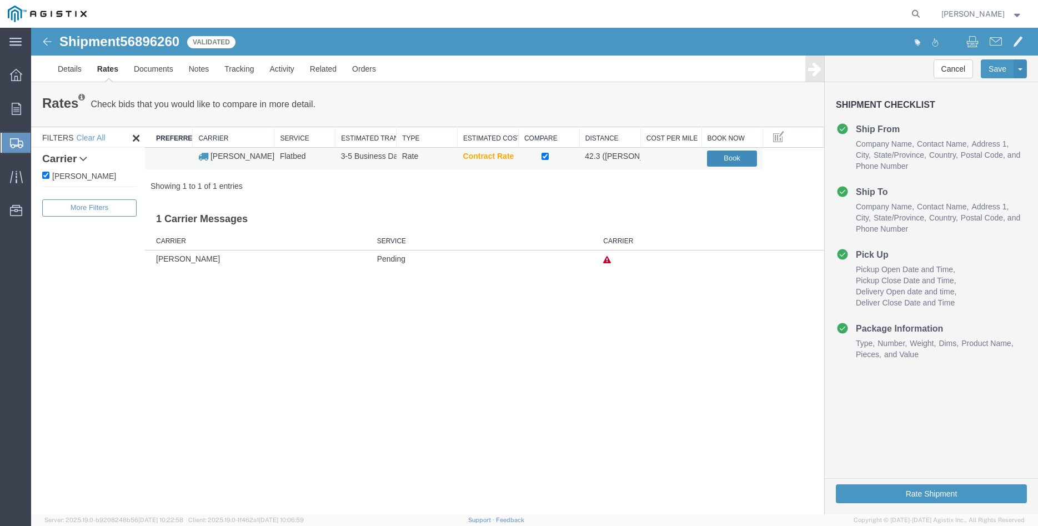
click at [721, 157] on button "Book" at bounding box center [732, 158] width 50 height 16
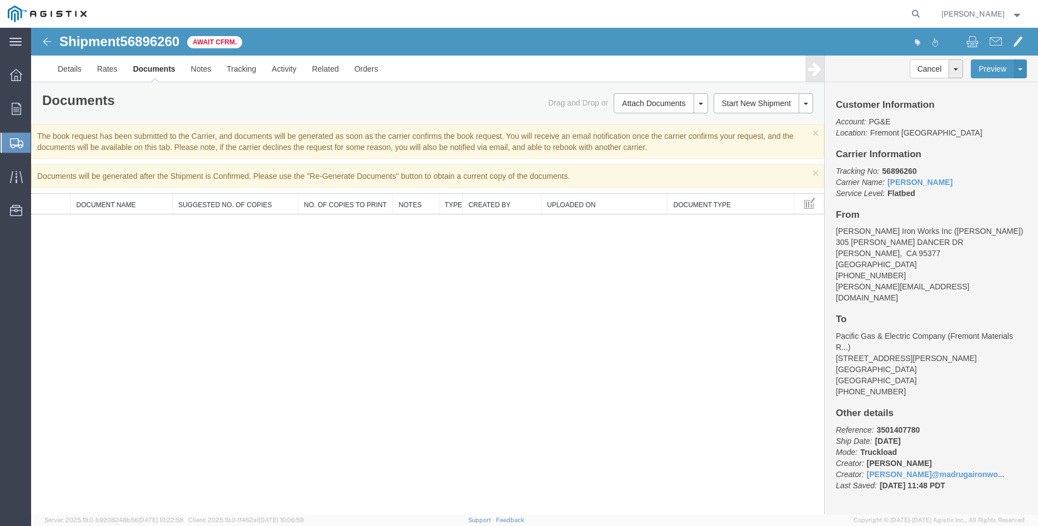
drag, startPoint x: 384, startPoint y: 205, endPoint x: 392, endPoint y: 209, distance: 9.5
click at [392, 209] on div "Document Name Suggested No. of Copies No. of Copies to Print Notes Type Created…" at bounding box center [427, 204] width 793 height 21
drag, startPoint x: 465, startPoint y: 207, endPoint x: 474, endPoint y: 207, distance: 9.5
click at [474, 207] on div "Document Name Suggested No. of Copies No. of Copies to Print Notes Type Created…" at bounding box center [427, 204] width 793 height 21
click at [438, 316] on div "Shipment 56896260 0 of 0 Await Cfrm. Details Rates Documents Notes Tracking Act…" at bounding box center [534, 271] width 1006 height 486
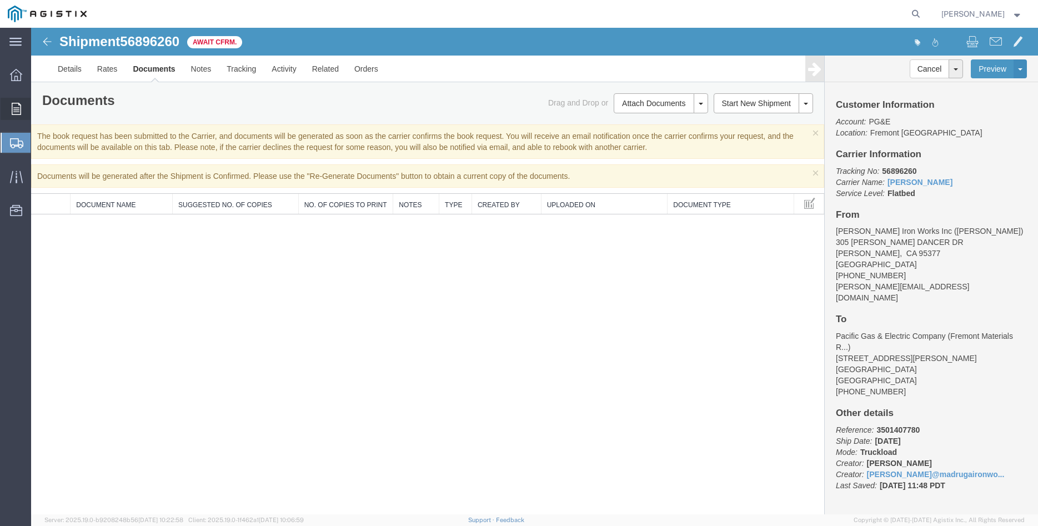
click at [17, 113] on icon at bounding box center [16, 109] width 9 height 12
